Goal: Information Seeking & Learning: Learn about a topic

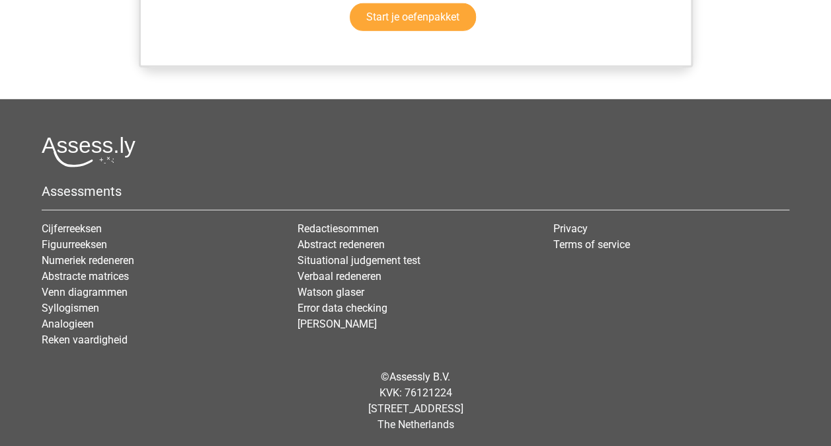
scroll to position [2004, 0]
click at [502, 167] on div "Assessments Cijferreeksen Figuurreeksen Numeriek redeneren Abstracte matrices V…" at bounding box center [416, 247] width 768 height 222
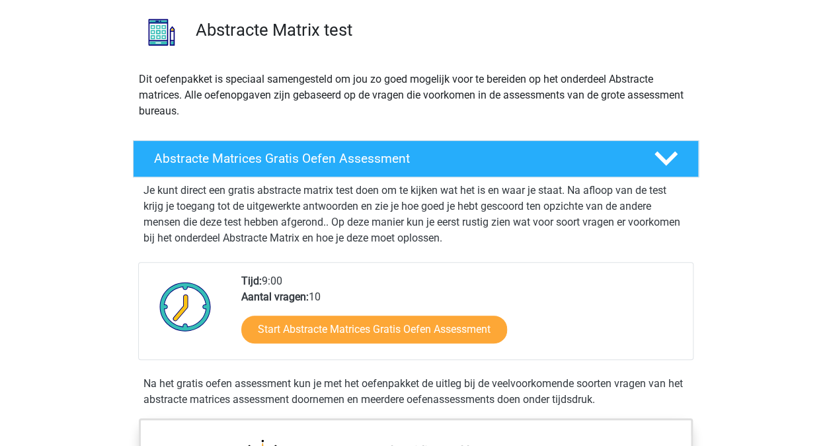
scroll to position [120, 0]
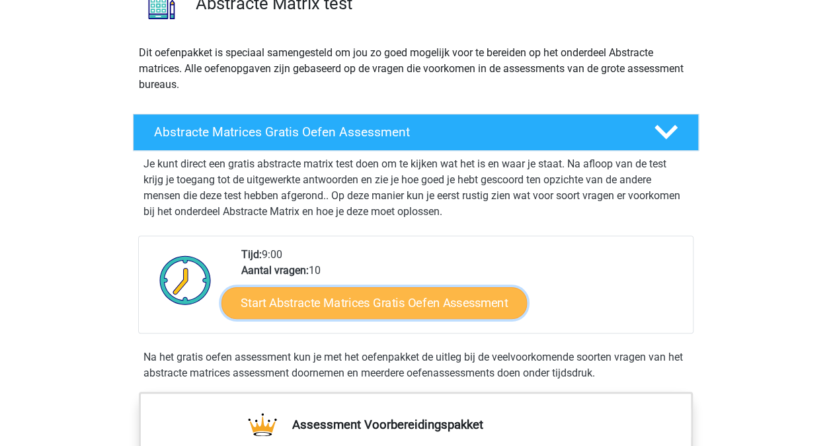
click at [407, 313] on link "Start Abstracte Matrices Gratis Oefen Assessment" at bounding box center [374, 302] width 305 height 32
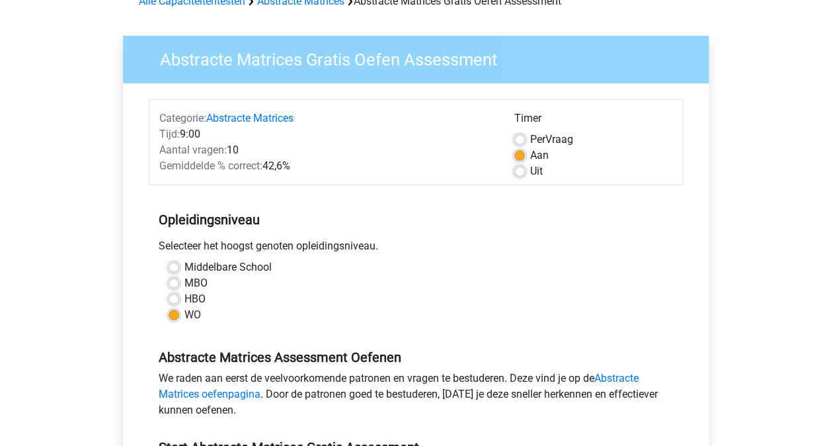
scroll to position [73, 0]
click at [242, 394] on link "Abstracte Matrices oefenpagina" at bounding box center [399, 385] width 480 height 28
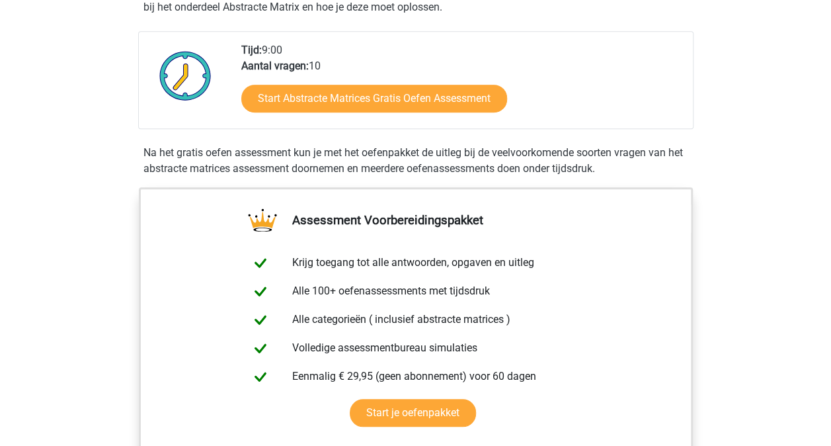
scroll to position [324, 0]
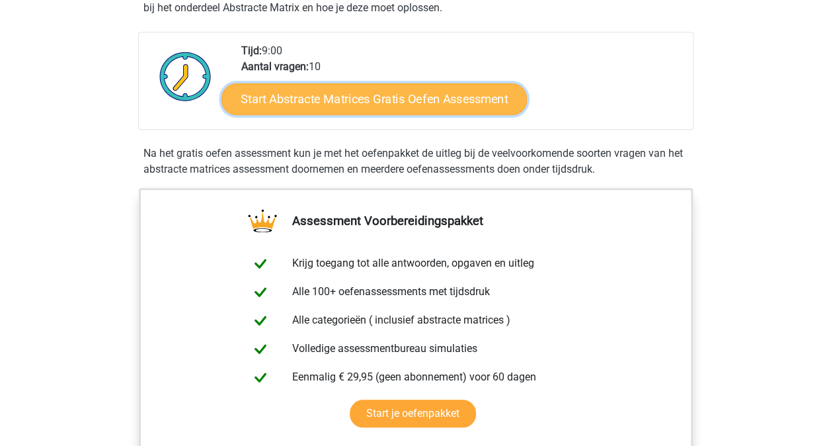
click at [401, 93] on link "Start Abstracte Matrices Gratis Oefen Assessment" at bounding box center [374, 99] width 305 height 32
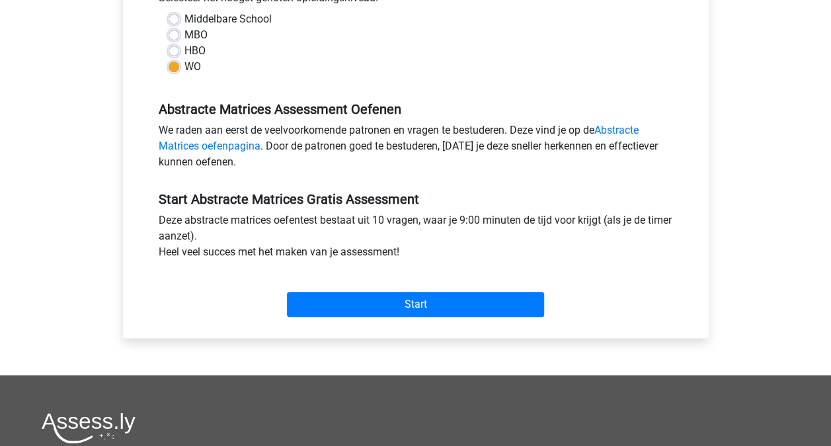
scroll to position [321, 0]
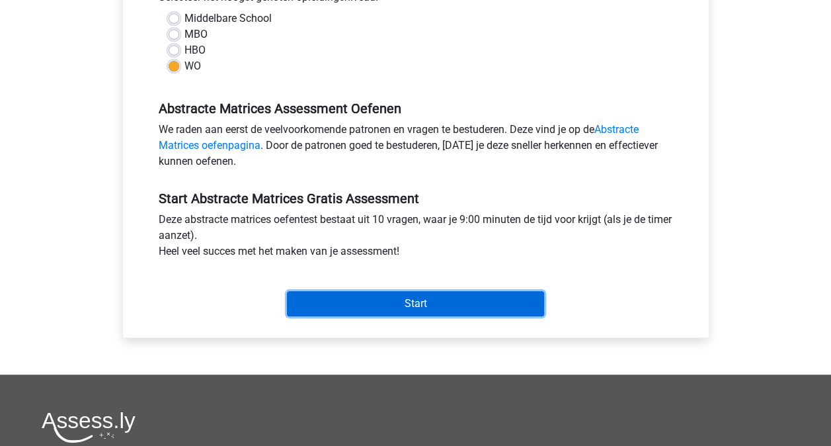
click at [352, 307] on input "Start" at bounding box center [415, 303] width 257 height 25
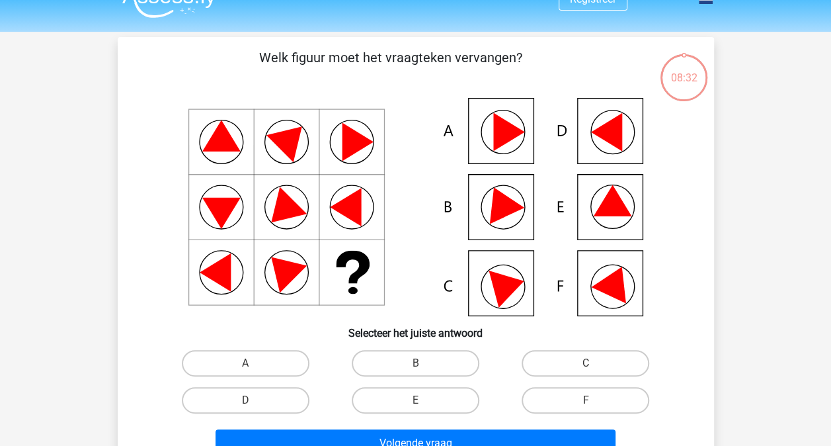
scroll to position [42, 0]
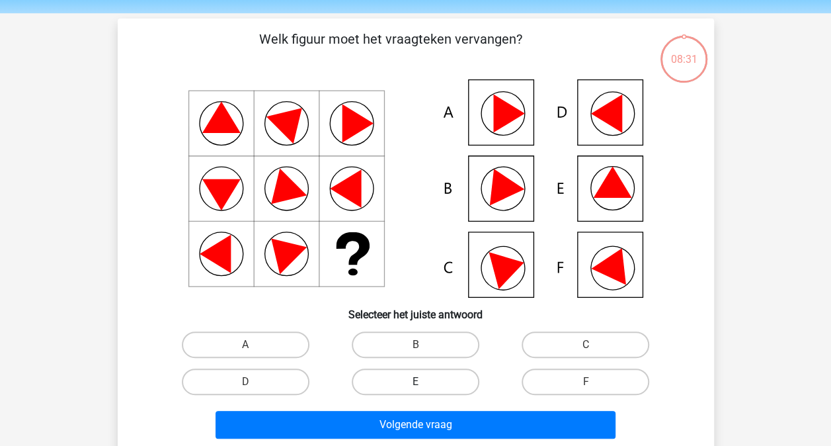
click at [398, 386] on label "E" at bounding box center [416, 381] width 128 height 26
click at [415, 386] on input "E" at bounding box center [419, 386] width 9 height 9
radio input "true"
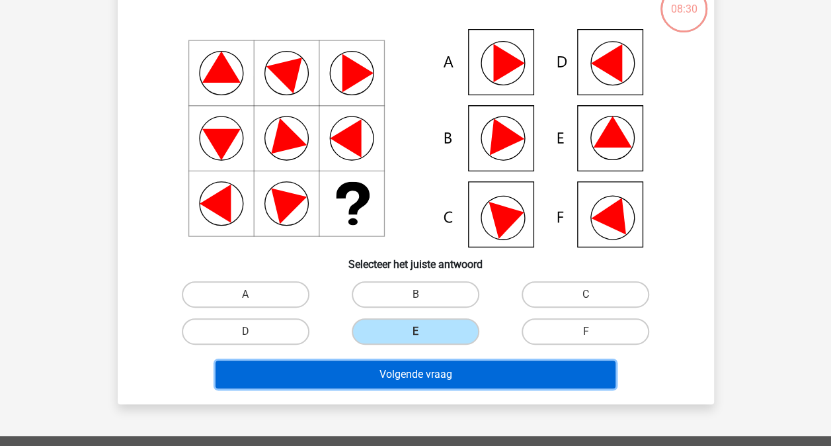
click at [393, 378] on button "Volgende vraag" at bounding box center [416, 374] width 400 height 28
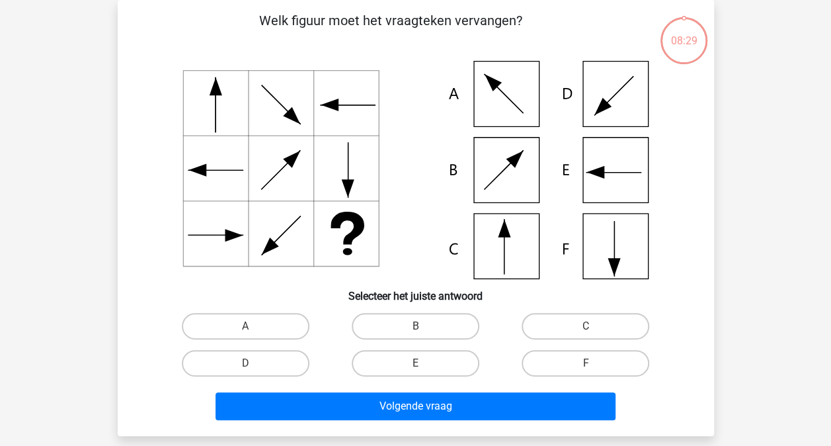
scroll to position [61, 0]
click at [605, 325] on label "C" at bounding box center [586, 326] width 128 height 26
click at [594, 326] on input "C" at bounding box center [590, 330] width 9 height 9
radio input "true"
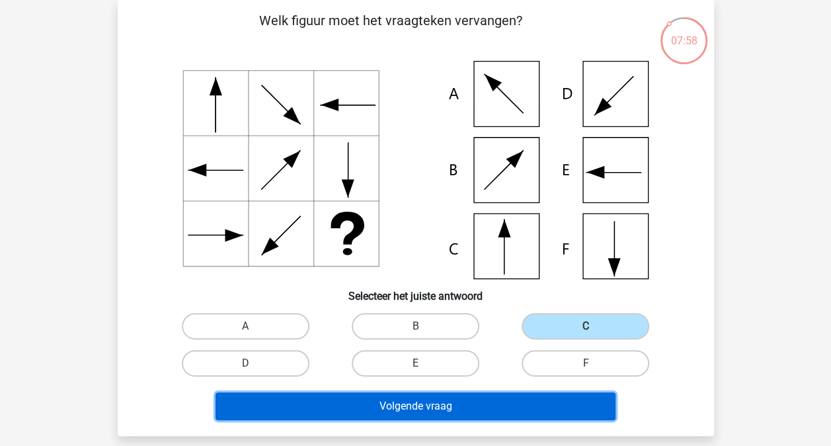
click at [518, 403] on button "Volgende vraag" at bounding box center [416, 406] width 400 height 28
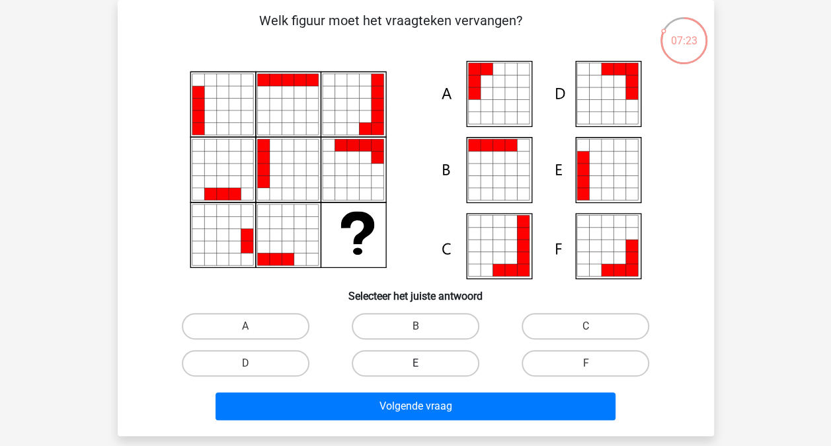
click at [417, 357] on label "E" at bounding box center [416, 363] width 128 height 26
click at [417, 363] on input "E" at bounding box center [419, 367] width 9 height 9
radio input "true"
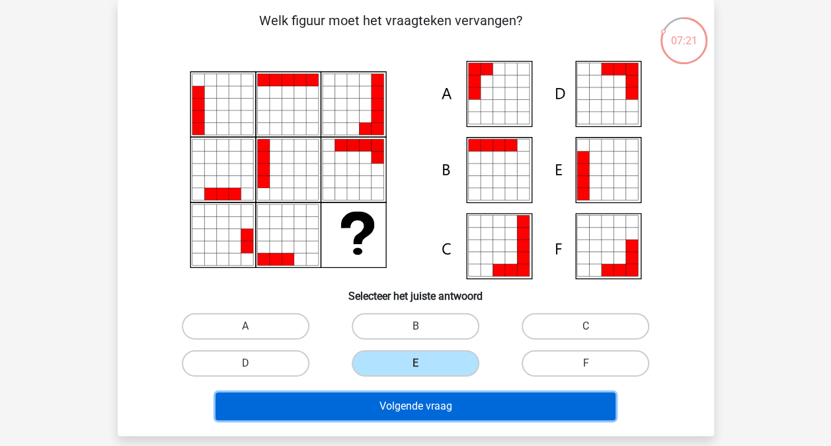
click at [412, 413] on button "Volgende vraag" at bounding box center [416, 406] width 400 height 28
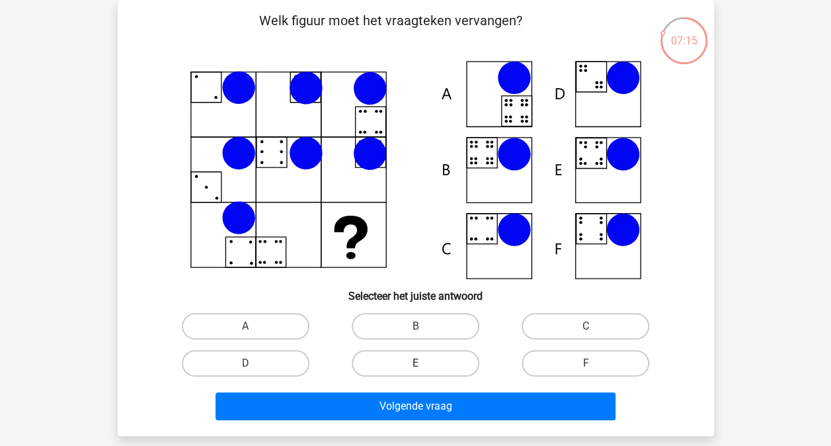
click at [387, 362] on label "E" at bounding box center [416, 363] width 128 height 26
click at [415, 363] on input "E" at bounding box center [419, 367] width 9 height 9
radio input "true"
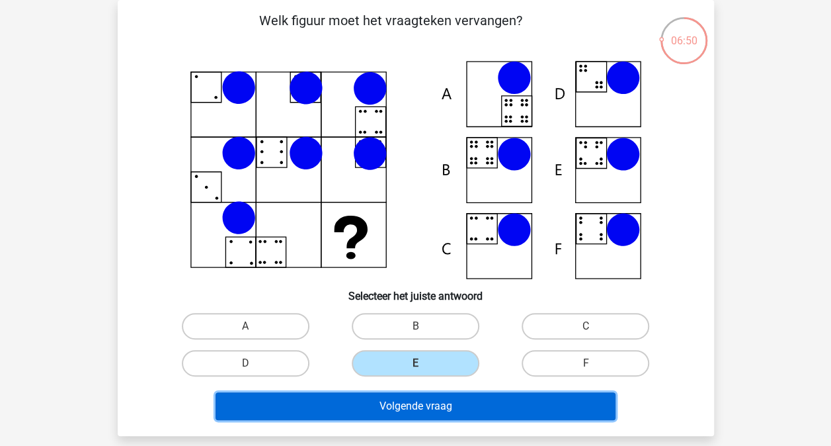
click at [405, 406] on button "Volgende vraag" at bounding box center [416, 406] width 400 height 28
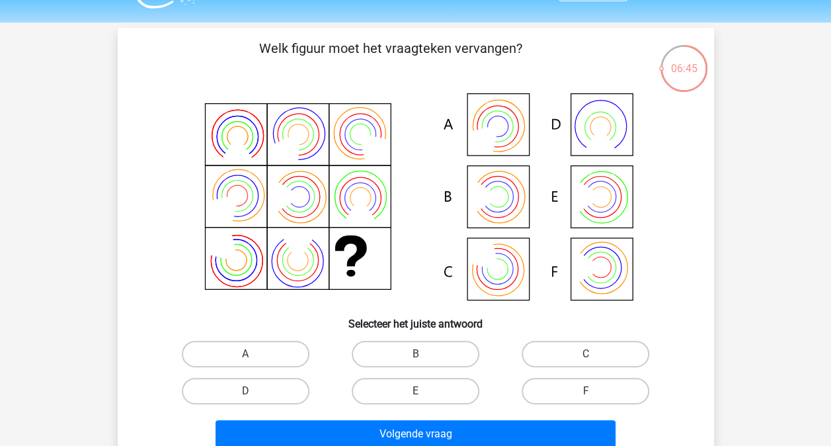
scroll to position [33, 0]
click at [386, 356] on label "B" at bounding box center [416, 354] width 128 height 26
click at [415, 356] on input "B" at bounding box center [419, 358] width 9 height 9
radio input "true"
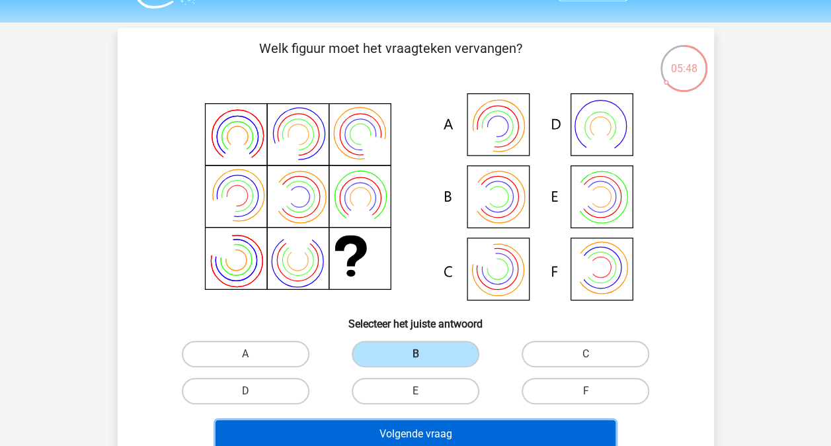
click at [368, 439] on button "Volgende vraag" at bounding box center [416, 434] width 400 height 28
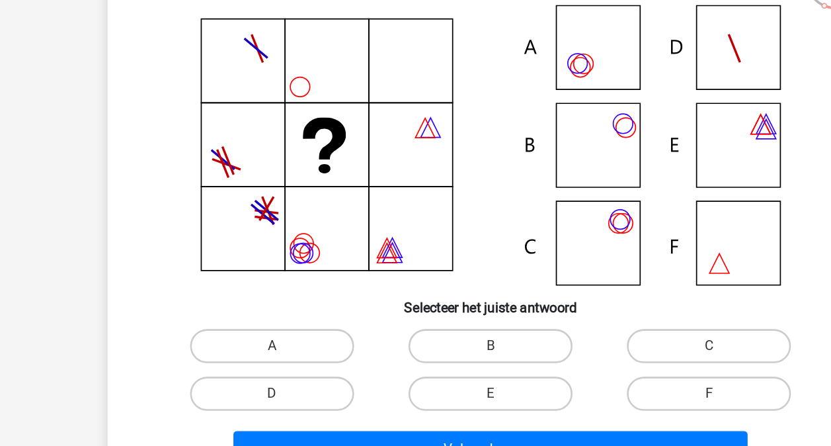
scroll to position [60, 0]
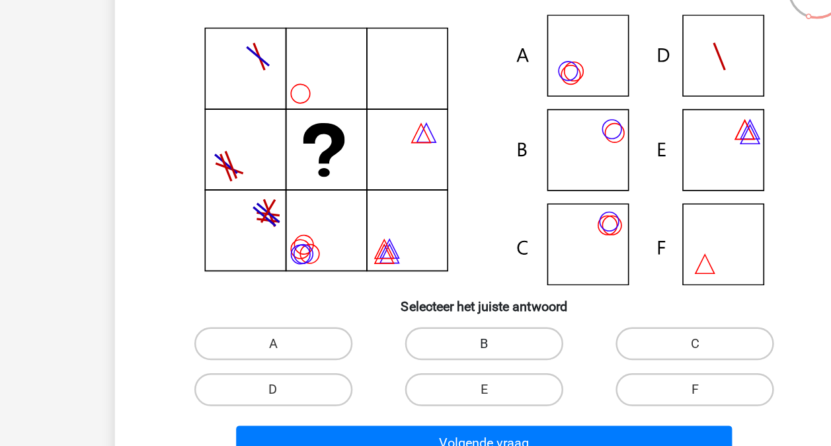
click at [384, 325] on label "B" at bounding box center [416, 326] width 128 height 26
click at [415, 327] on input "B" at bounding box center [419, 331] width 9 height 9
radio input "true"
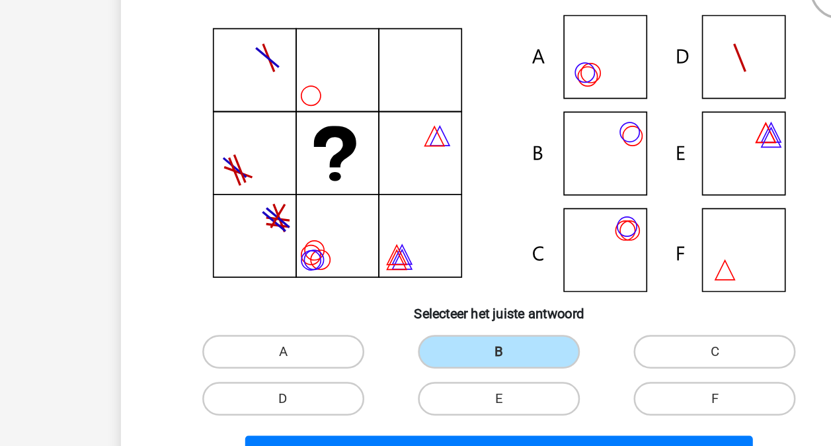
scroll to position [61, 0]
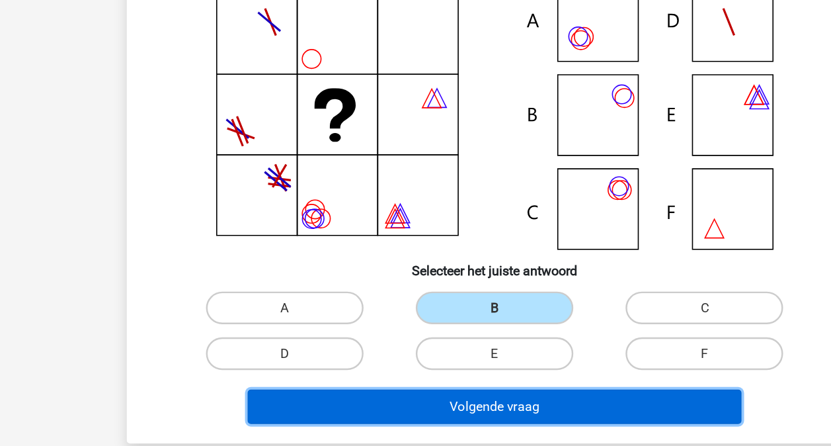
click at [415, 413] on button "Volgende vraag" at bounding box center [416, 407] width 400 height 28
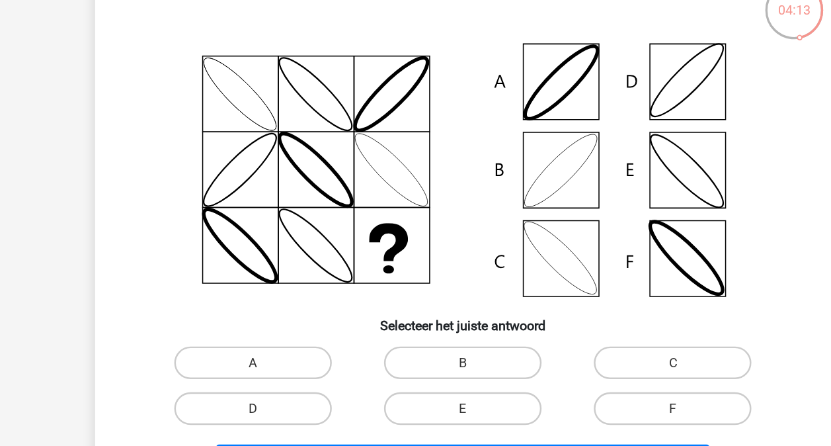
click at [451, 318] on label "B" at bounding box center [416, 326] width 128 height 26
click at [424, 326] on input "B" at bounding box center [419, 330] width 9 height 9
radio input "true"
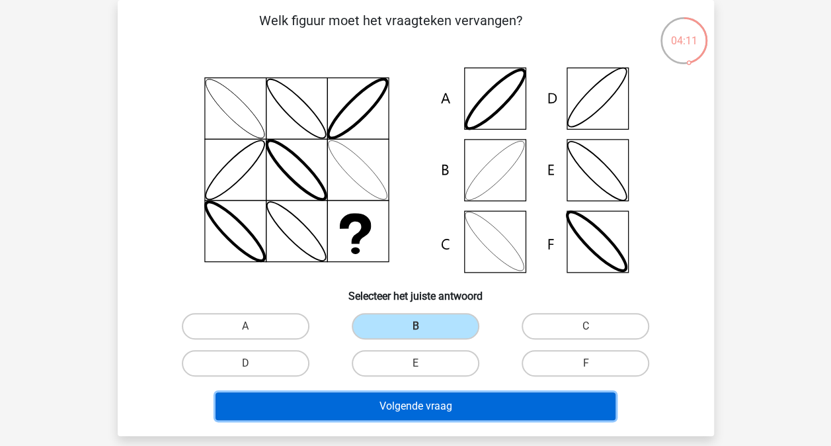
click at [466, 408] on button "Volgende vraag" at bounding box center [416, 406] width 400 height 28
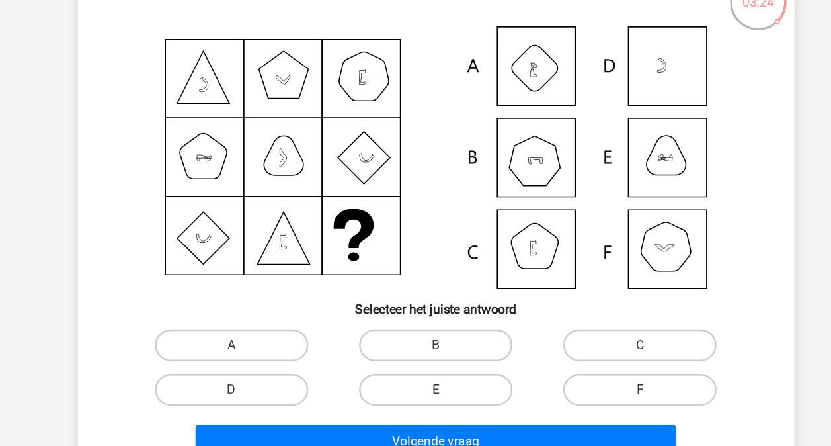
scroll to position [26, 0]
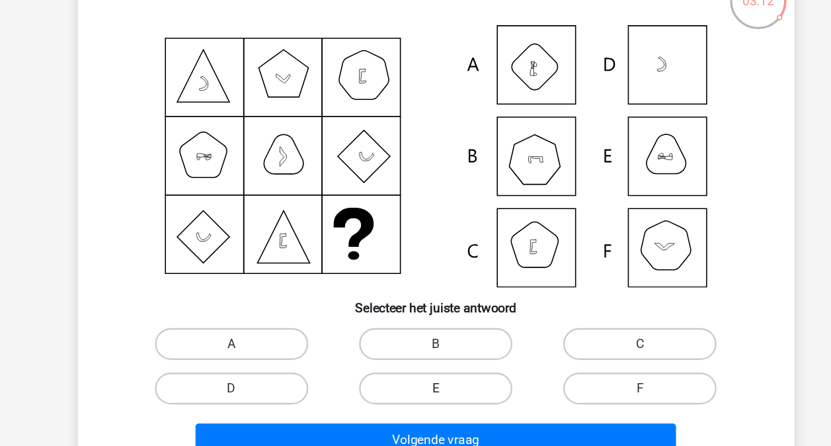
click at [395, 401] on label "E" at bounding box center [416, 397] width 128 height 26
click at [415, 401] on input "E" at bounding box center [419, 401] width 9 height 9
radio input "true"
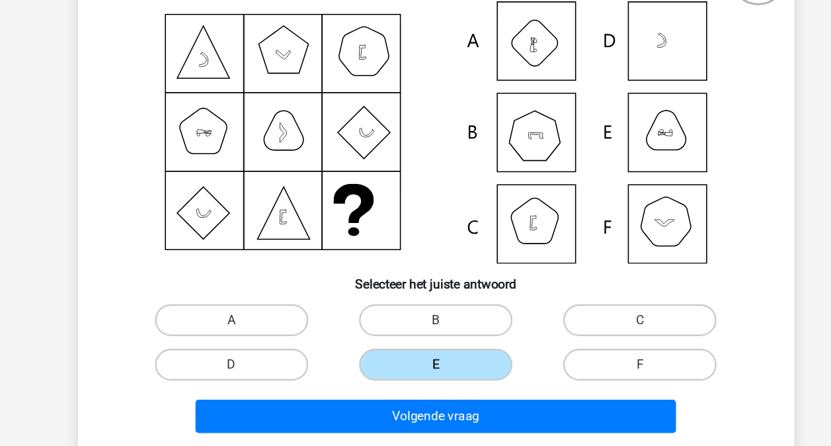
scroll to position [46, 0]
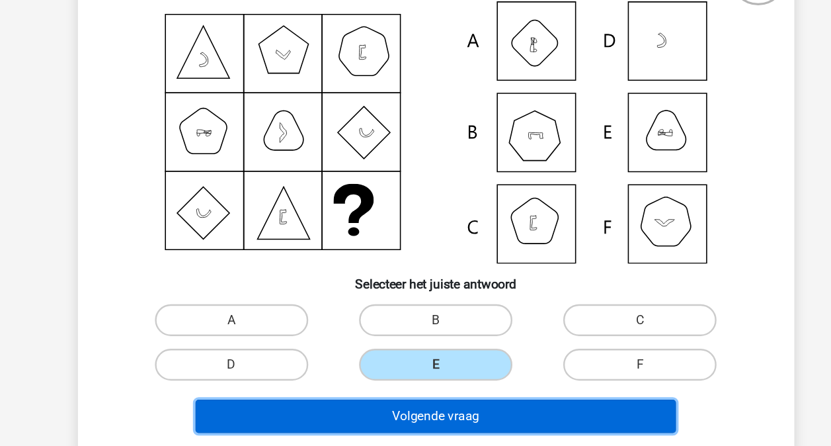
click at [394, 421] on button "Volgende vraag" at bounding box center [416, 421] width 400 height 28
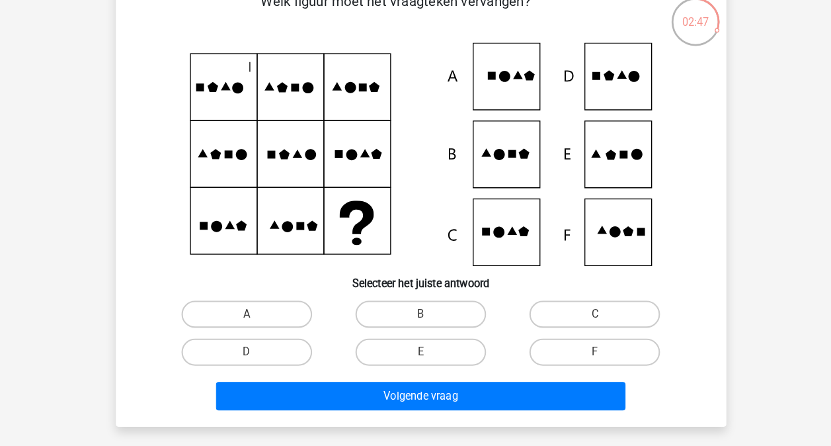
scroll to position [77, 0]
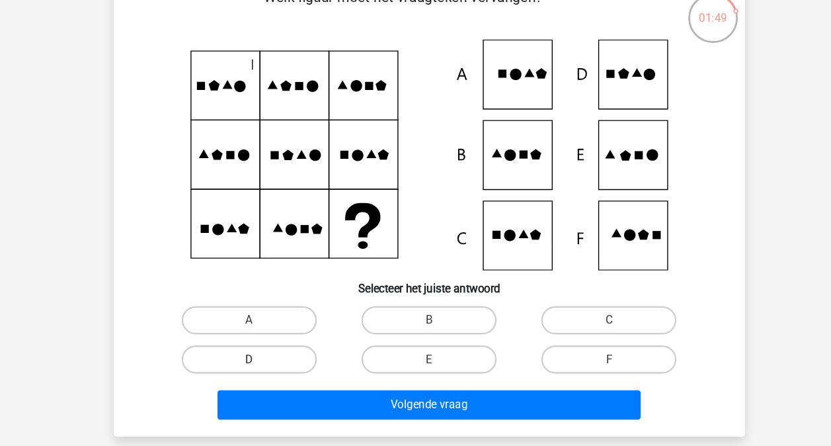
click at [237, 348] on label "D" at bounding box center [246, 347] width 128 height 26
click at [245, 348] on input "D" at bounding box center [249, 351] width 9 height 9
radio input "true"
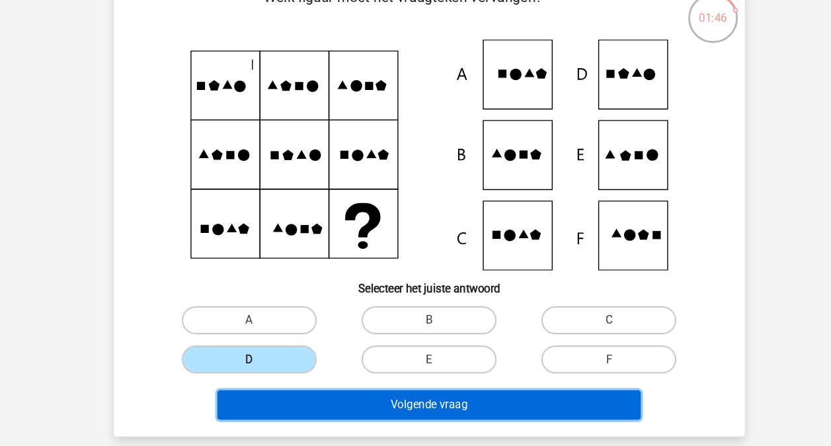
click at [432, 386] on button "Volgende vraag" at bounding box center [416, 390] width 400 height 28
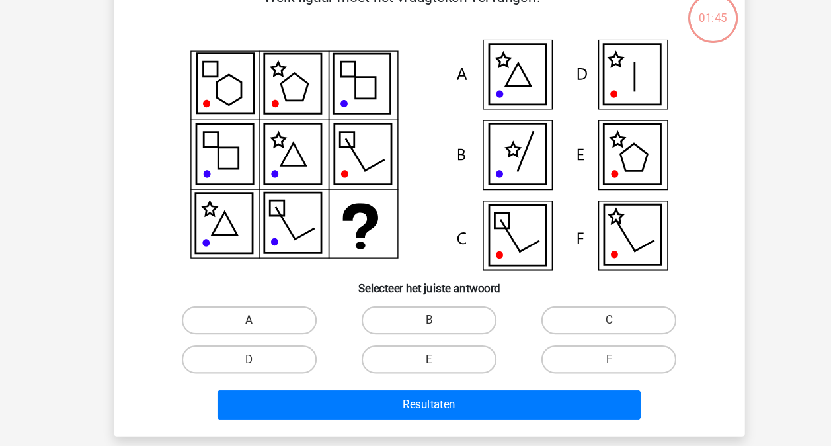
scroll to position [61, 0]
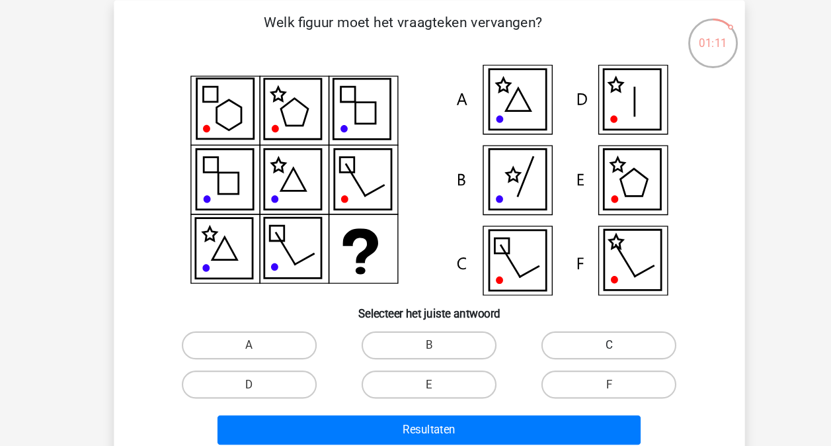
click at [551, 332] on label "C" at bounding box center [586, 326] width 128 height 26
click at [586, 332] on input "C" at bounding box center [590, 330] width 9 height 9
radio input "true"
click at [395, 365] on label "E" at bounding box center [416, 363] width 128 height 26
click at [415, 365] on input "E" at bounding box center [419, 367] width 9 height 9
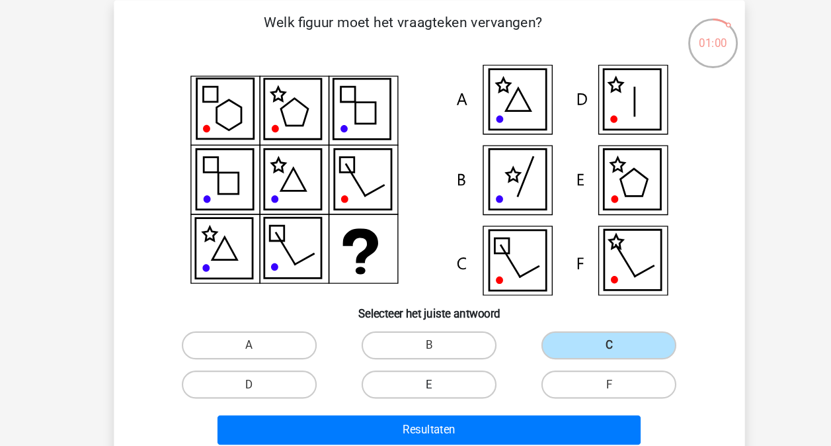
radio input "true"
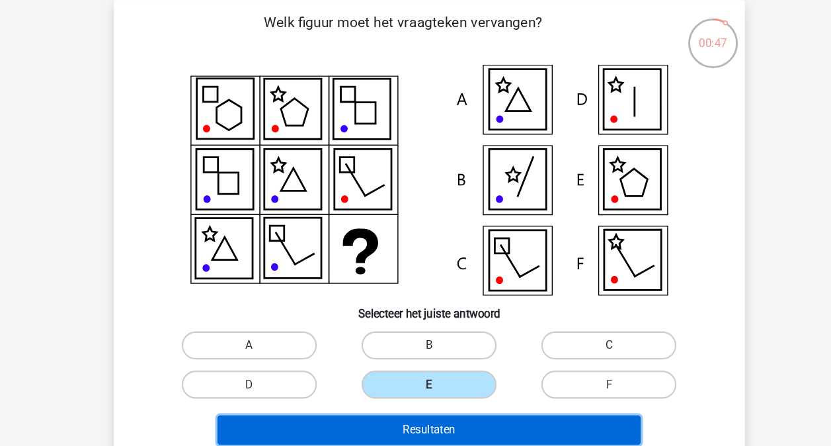
click at [397, 402] on button "Resultaten" at bounding box center [416, 406] width 400 height 28
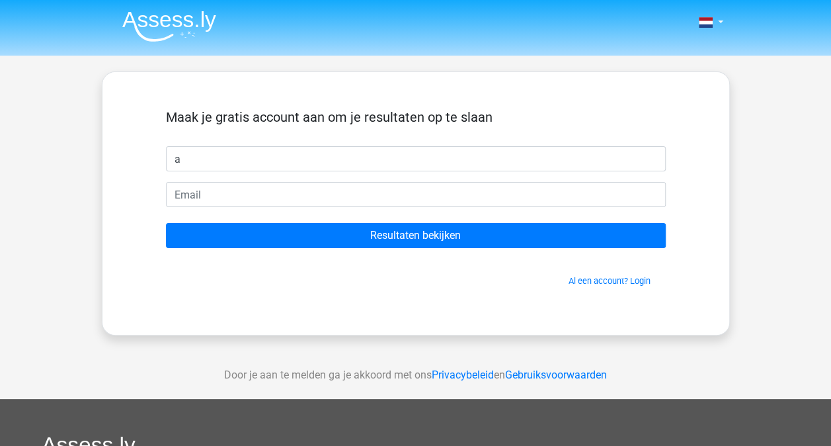
type input "a"
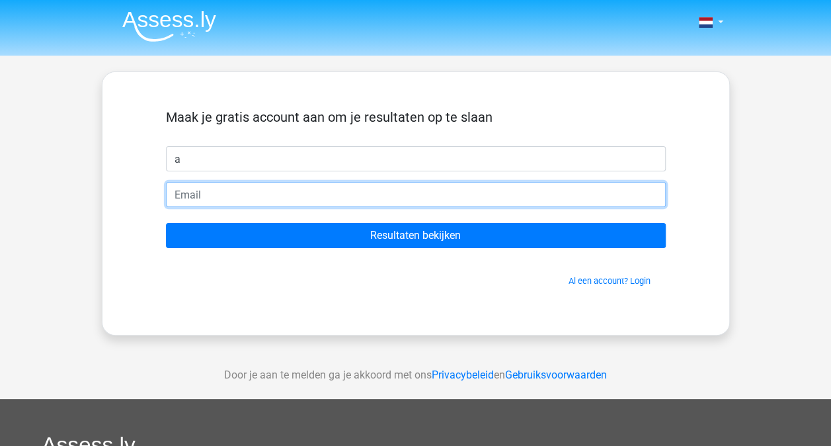
click at [316, 190] on input "email" at bounding box center [416, 194] width 500 height 25
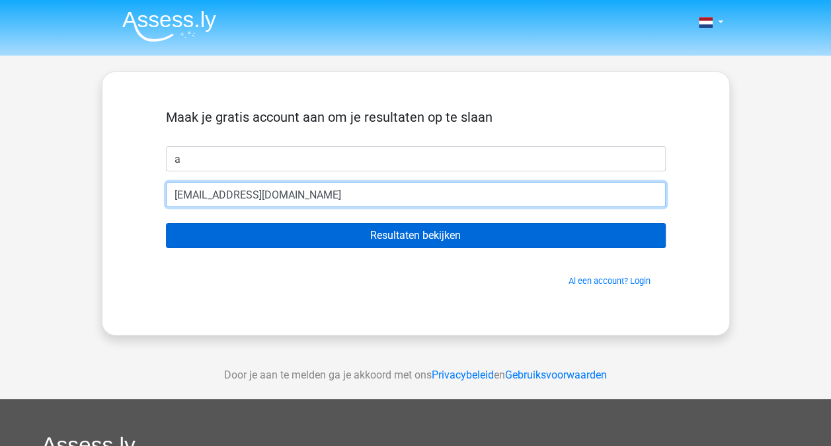
type input "adriennebutotstudent@gmail.com"
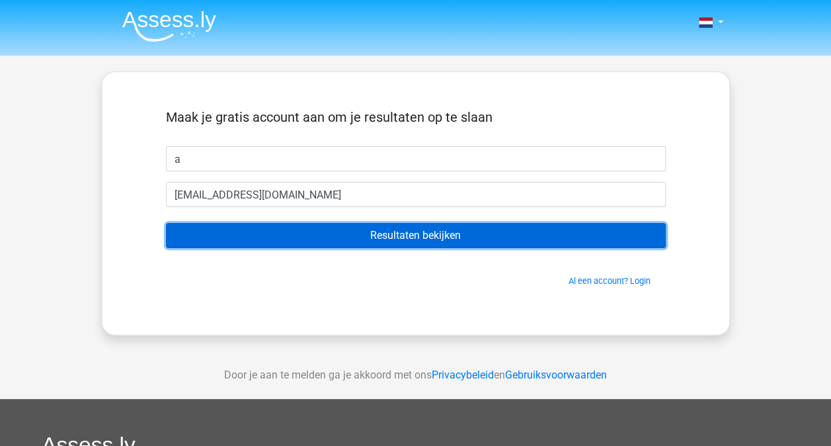
click at [311, 233] on input "Resultaten bekijken" at bounding box center [416, 235] width 500 height 25
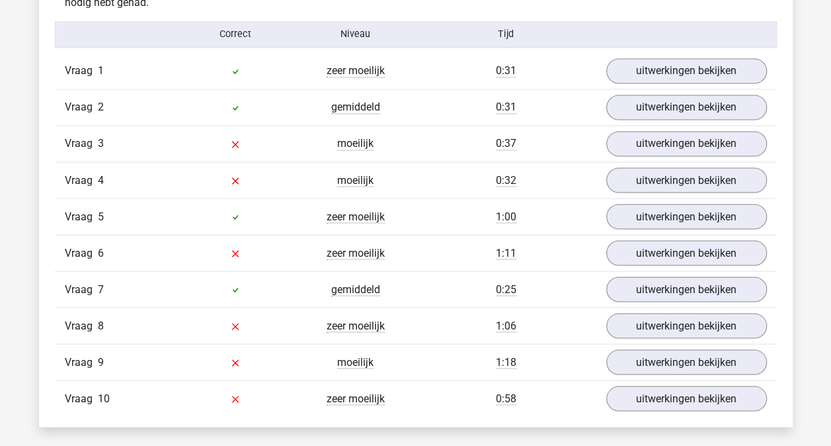
scroll to position [1077, 0]
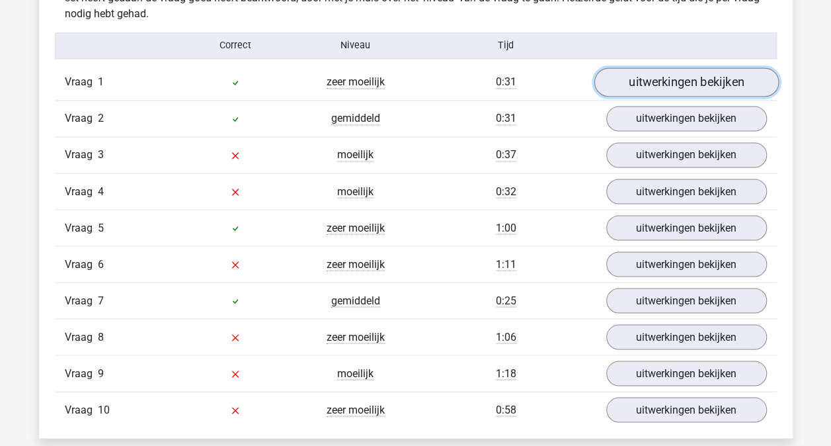
click at [651, 75] on link "uitwerkingen bekijken" at bounding box center [686, 81] width 184 height 29
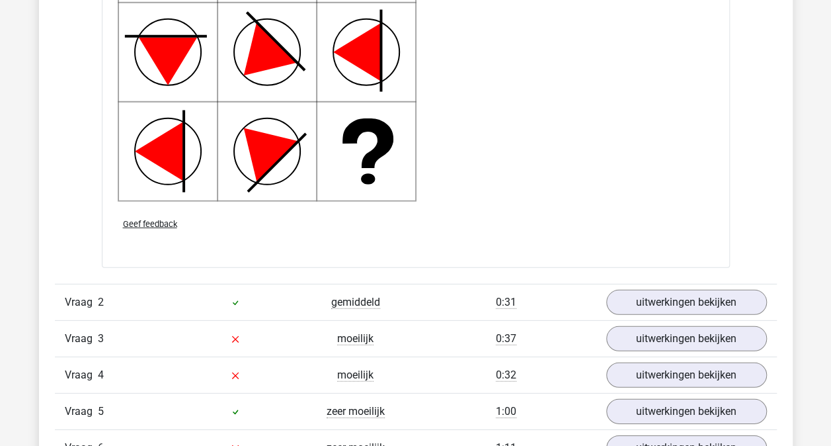
scroll to position [1766, 0]
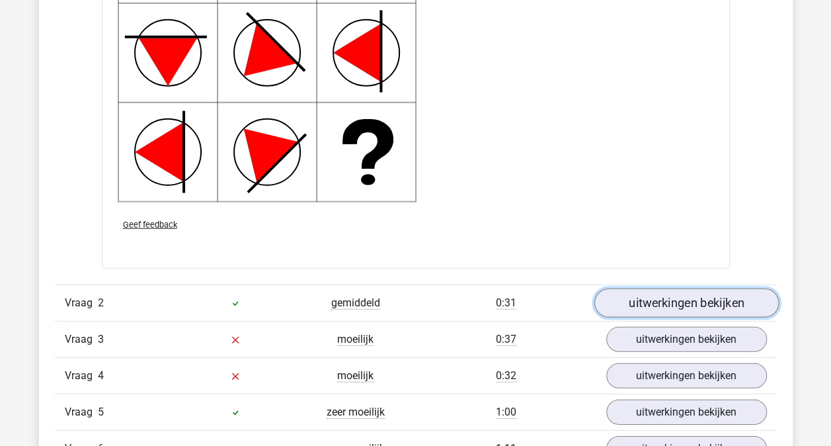
click at [665, 306] on link "uitwerkingen bekijken" at bounding box center [686, 302] width 184 height 29
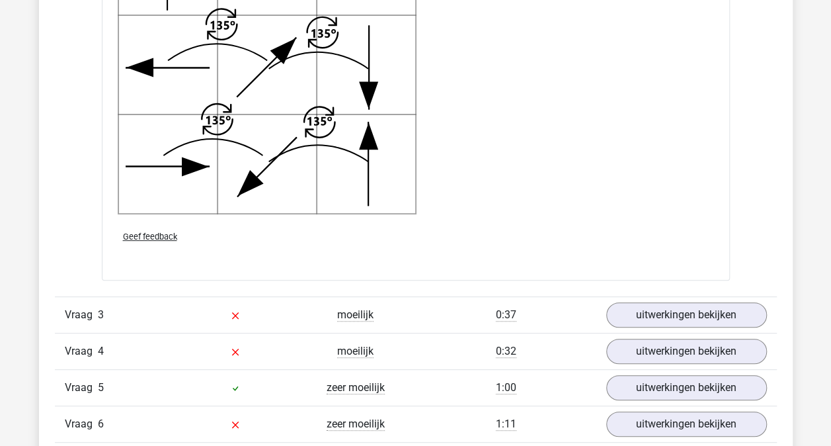
scroll to position [2654, 0]
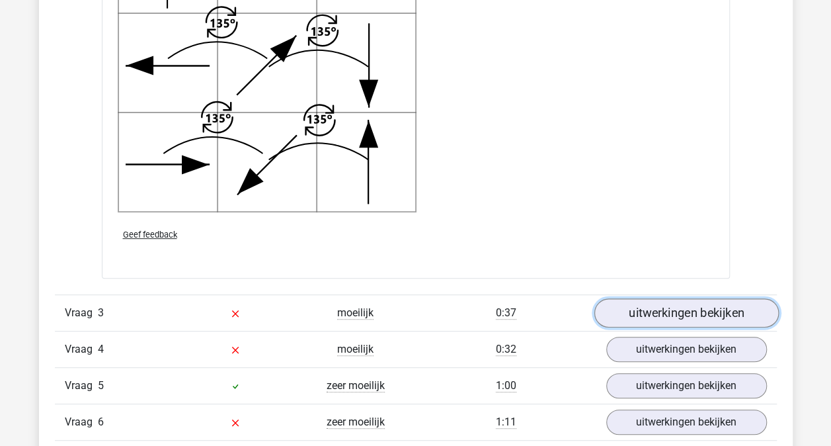
click at [669, 300] on link "uitwerkingen bekijken" at bounding box center [686, 312] width 184 height 29
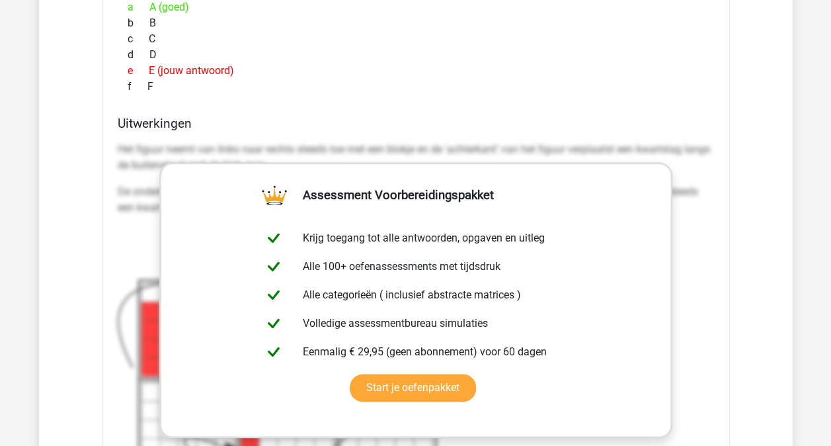
scroll to position [3264, 0]
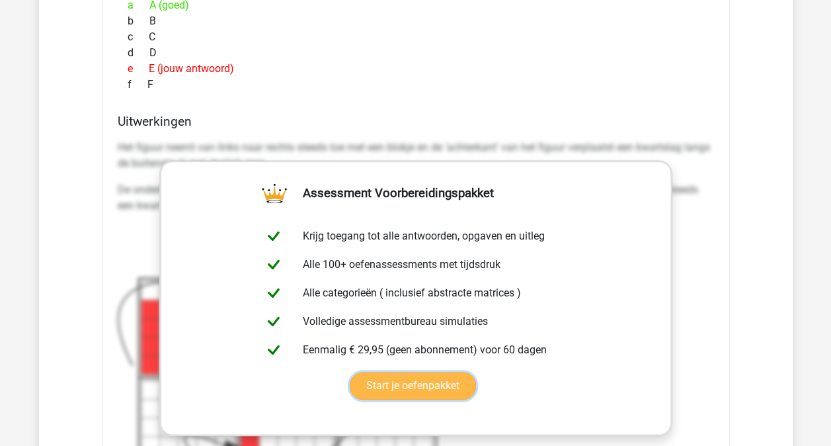
click at [440, 374] on link "Start je oefenpakket" at bounding box center [413, 386] width 126 height 28
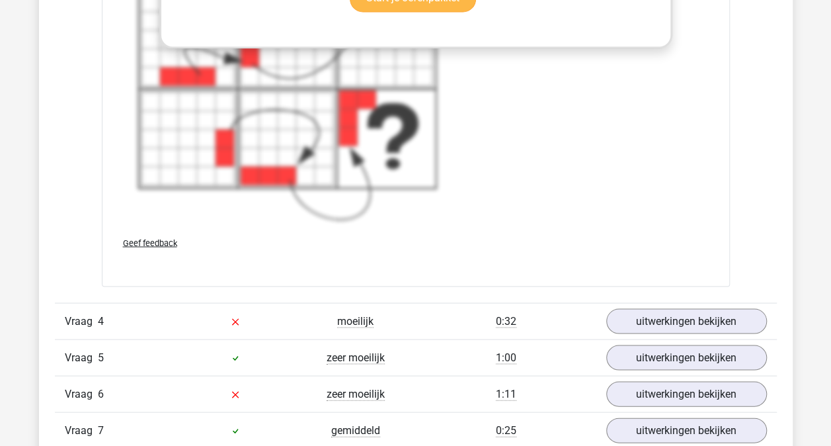
scroll to position [3719, 0]
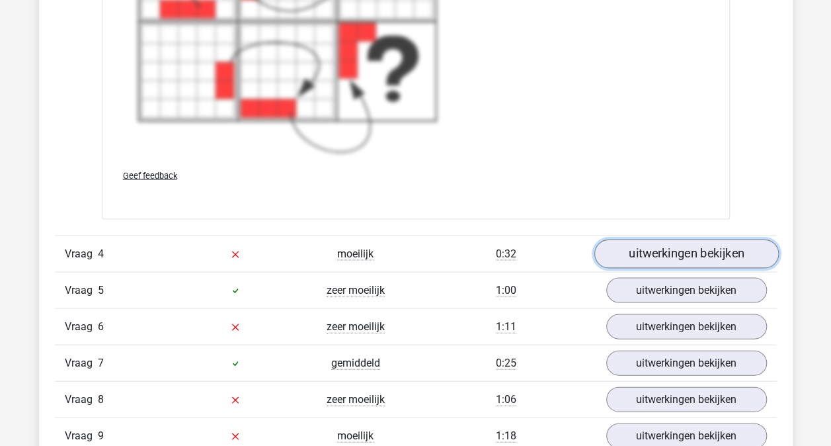
click at [617, 251] on link "uitwerkingen bekijken" at bounding box center [686, 253] width 184 height 29
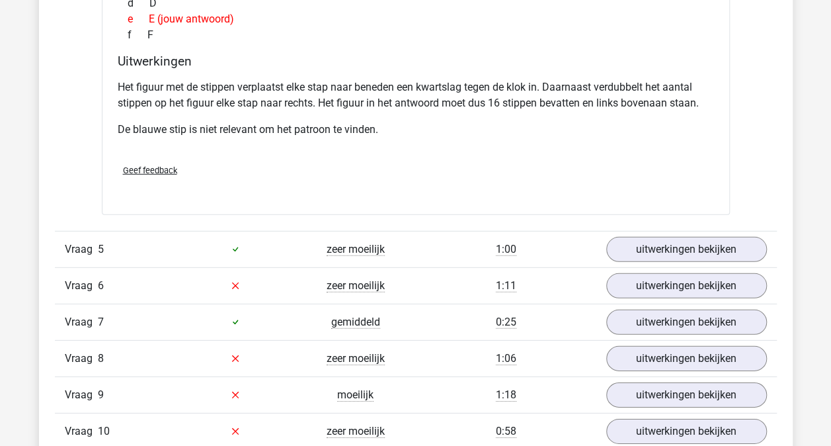
scroll to position [4334, 0]
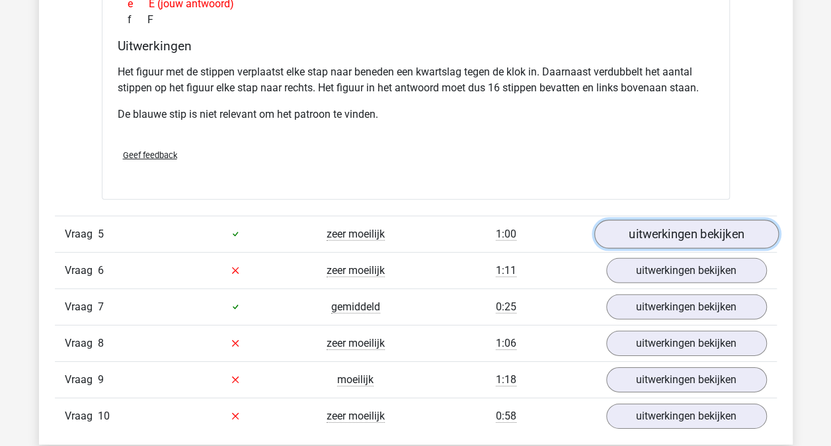
click at [637, 229] on link "uitwerkingen bekijken" at bounding box center [686, 234] width 184 height 29
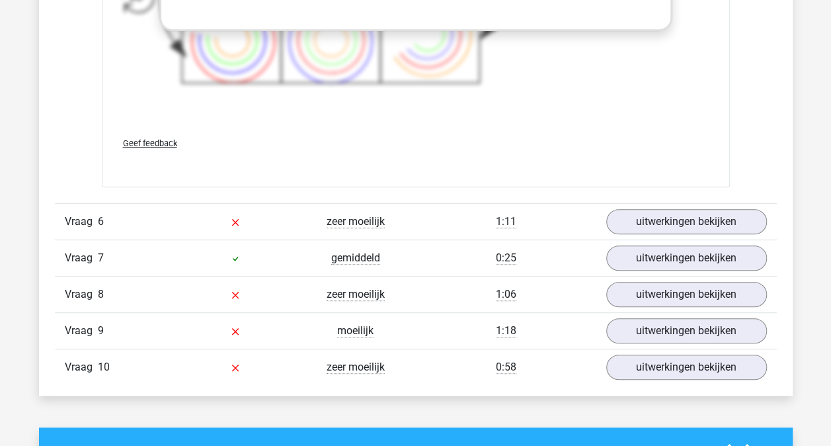
scroll to position [5298, 0]
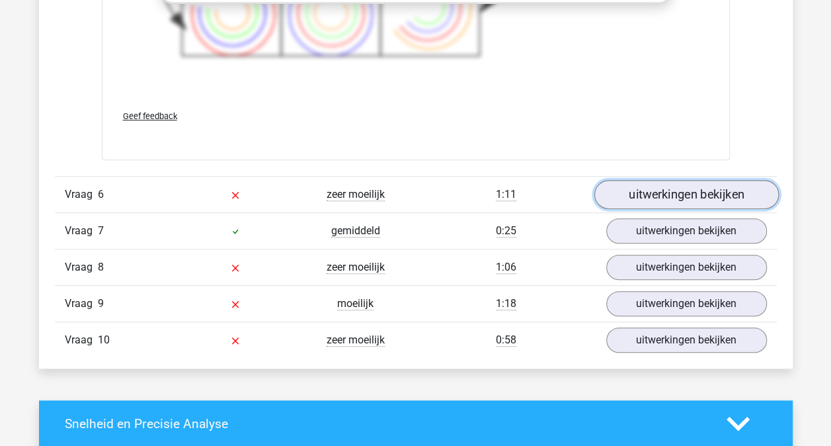
click at [643, 190] on link "uitwerkingen bekijken" at bounding box center [686, 194] width 184 height 29
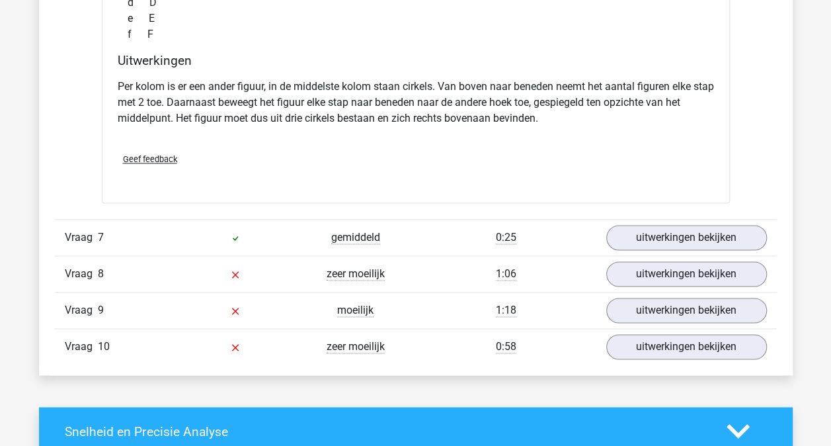
scroll to position [5841, 0]
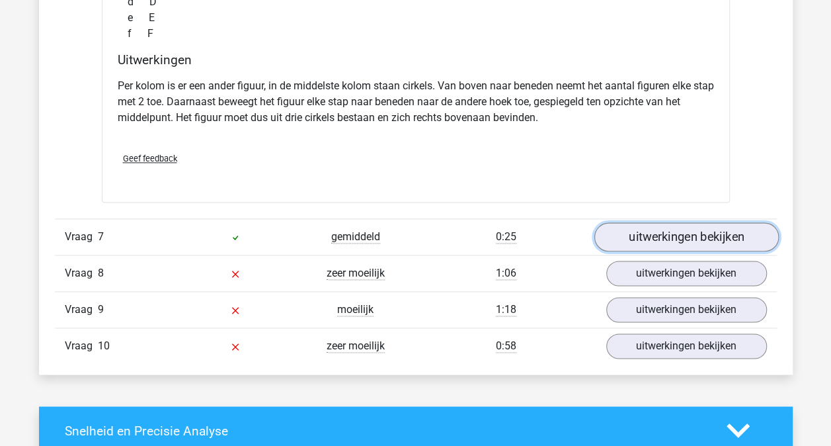
click at [606, 224] on link "uitwerkingen bekijken" at bounding box center [686, 236] width 184 height 29
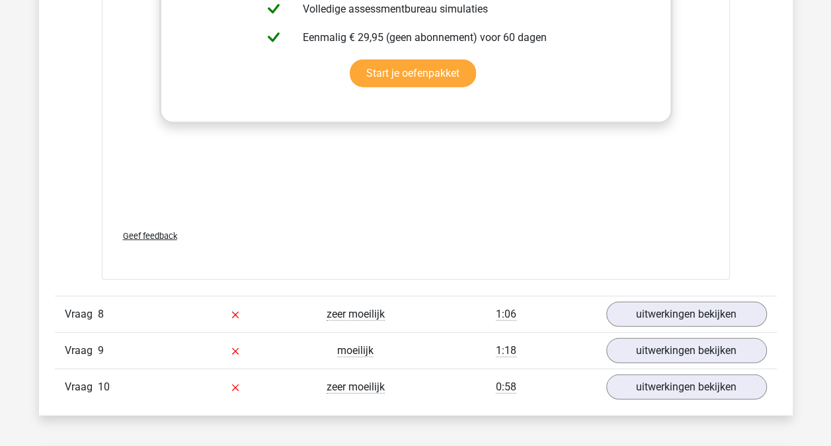
scroll to position [6687, 0]
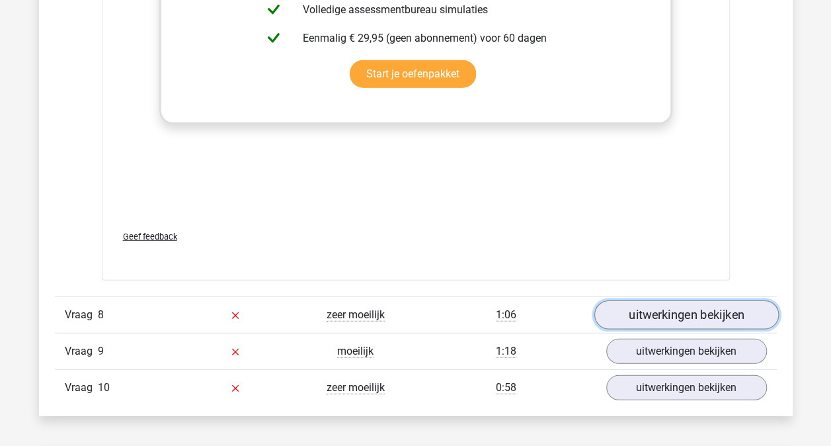
click at [641, 300] on link "uitwerkingen bekijken" at bounding box center [686, 314] width 184 height 29
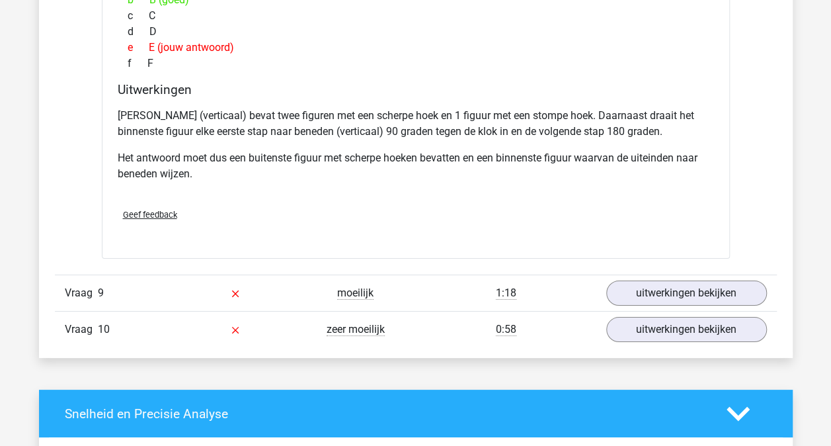
scroll to position [7319, 0]
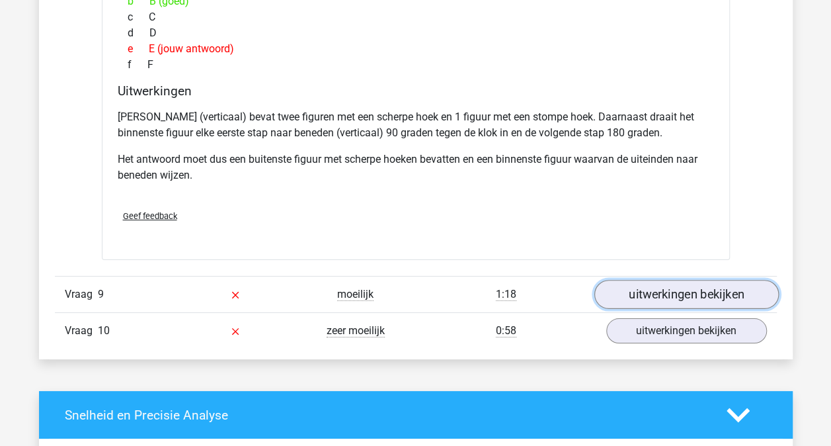
click at [641, 286] on link "uitwerkingen bekijken" at bounding box center [686, 294] width 184 height 29
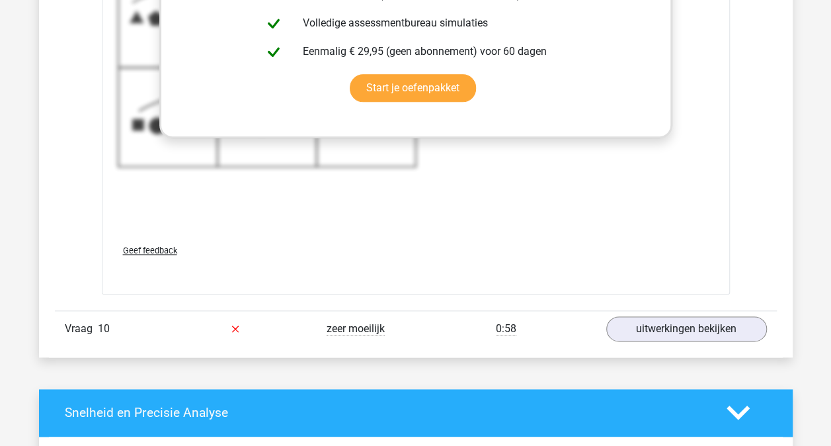
scroll to position [8233, 0]
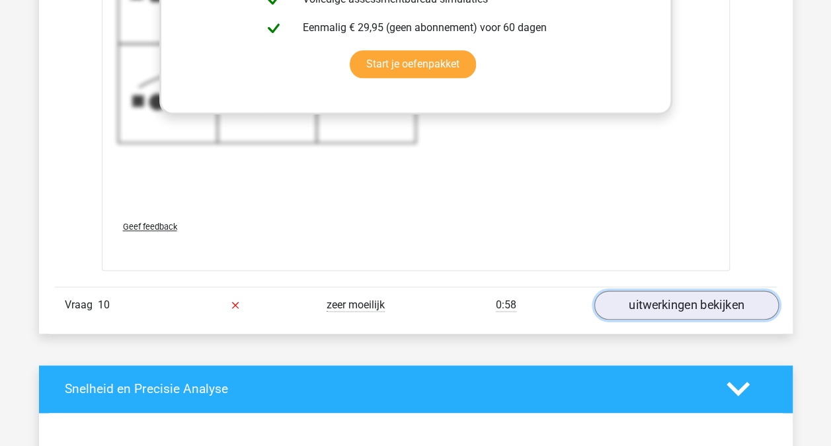
click at [618, 290] on link "uitwerkingen bekijken" at bounding box center [686, 304] width 184 height 29
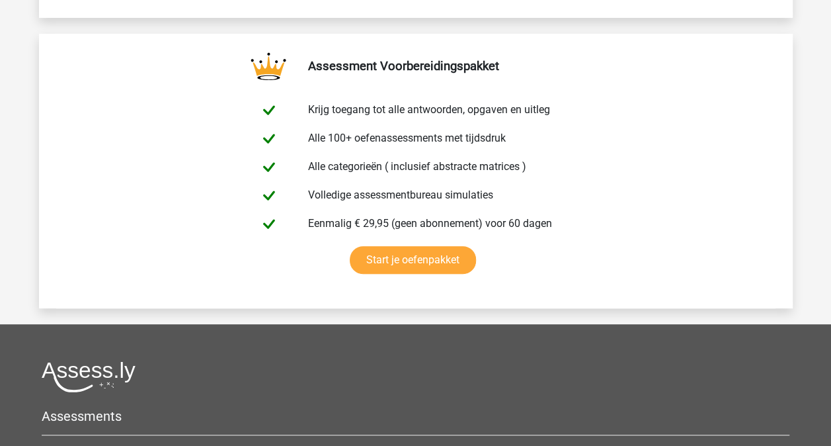
scroll to position [10152, 0]
click at [444, 245] on link "Start je oefenpakket" at bounding box center [413, 259] width 126 height 28
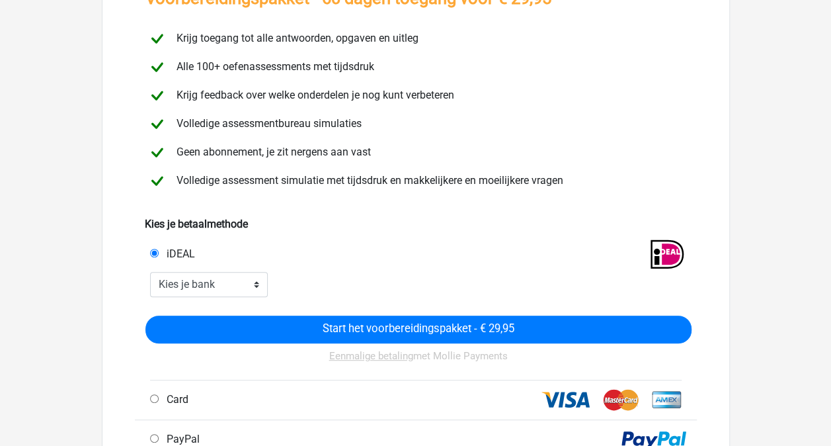
scroll to position [110, 0]
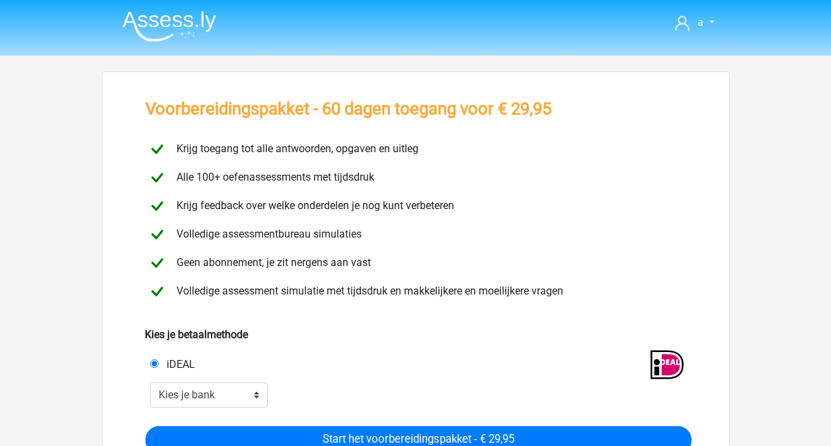
scroll to position [110, 0]
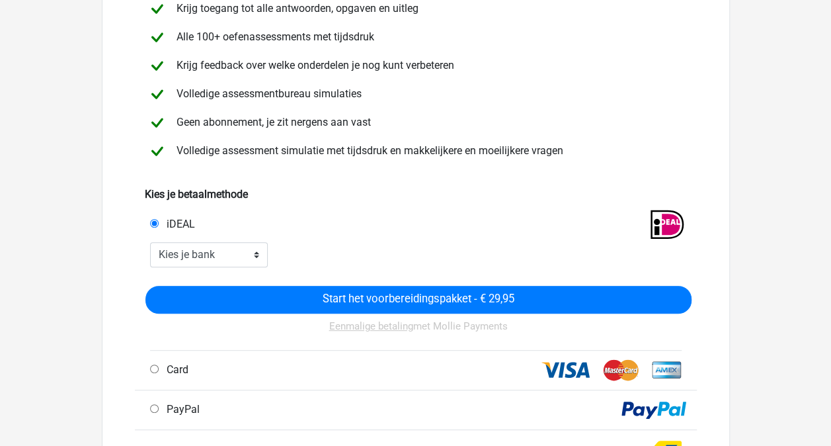
scroll to position [141, 0]
